Goal: Task Accomplishment & Management: Use online tool/utility

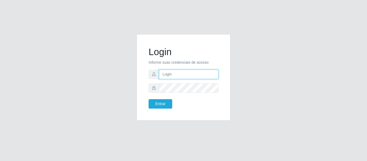
click at [175, 72] on input "text" at bounding box center [188, 74] width 59 height 9
type input "[EMAIL_ADDRESS][DOMAIN_NAME]"
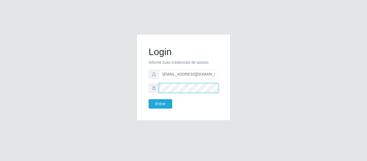
click at [148, 99] on button "Entrar" at bounding box center [160, 103] width 24 height 9
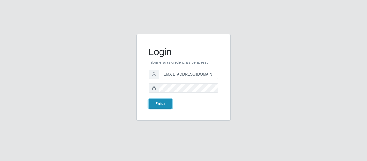
click at [168, 102] on button "Entrar" at bounding box center [160, 103] width 24 height 9
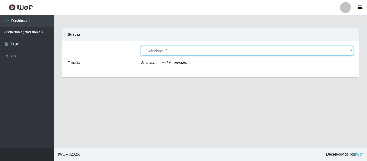
click at [151, 48] on select "[Selecione...] BomQueSó Agreste - Loja 2" at bounding box center [247, 50] width 212 height 9
select select "214"
click at [141, 46] on select "[Selecione...] BomQueSó Agreste - Loja 2" at bounding box center [247, 50] width 212 height 9
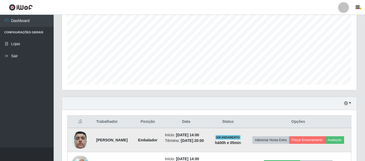
scroll to position [184, 0]
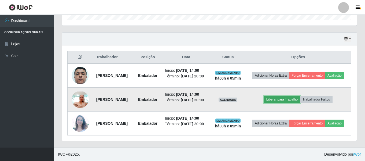
click at [299, 96] on button "Liberar para Trabalho" at bounding box center [282, 100] width 36 height 8
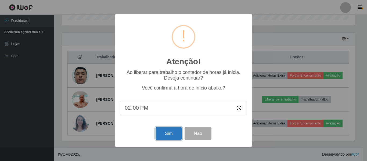
click at [165, 130] on button "Sim" at bounding box center [168, 133] width 26 height 13
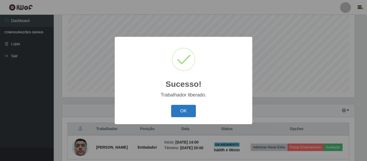
click at [184, 105] on button "OK" at bounding box center [183, 111] width 25 height 13
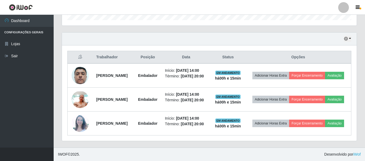
scroll to position [100, 0]
